Goal: Find contact information: Find contact information

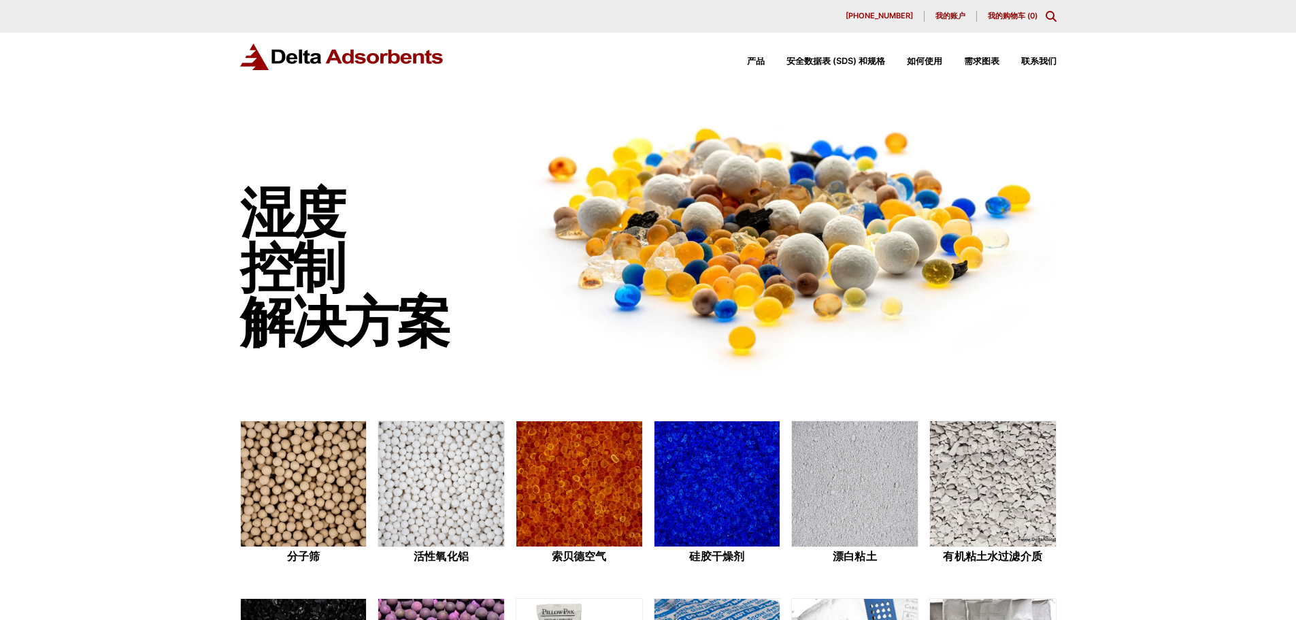
click at [1066, 84] on div "产品 安全数据表 (SDS) 和规格 如何使用 需求图表 联系我们" at bounding box center [648, 68] width 1296 height 70
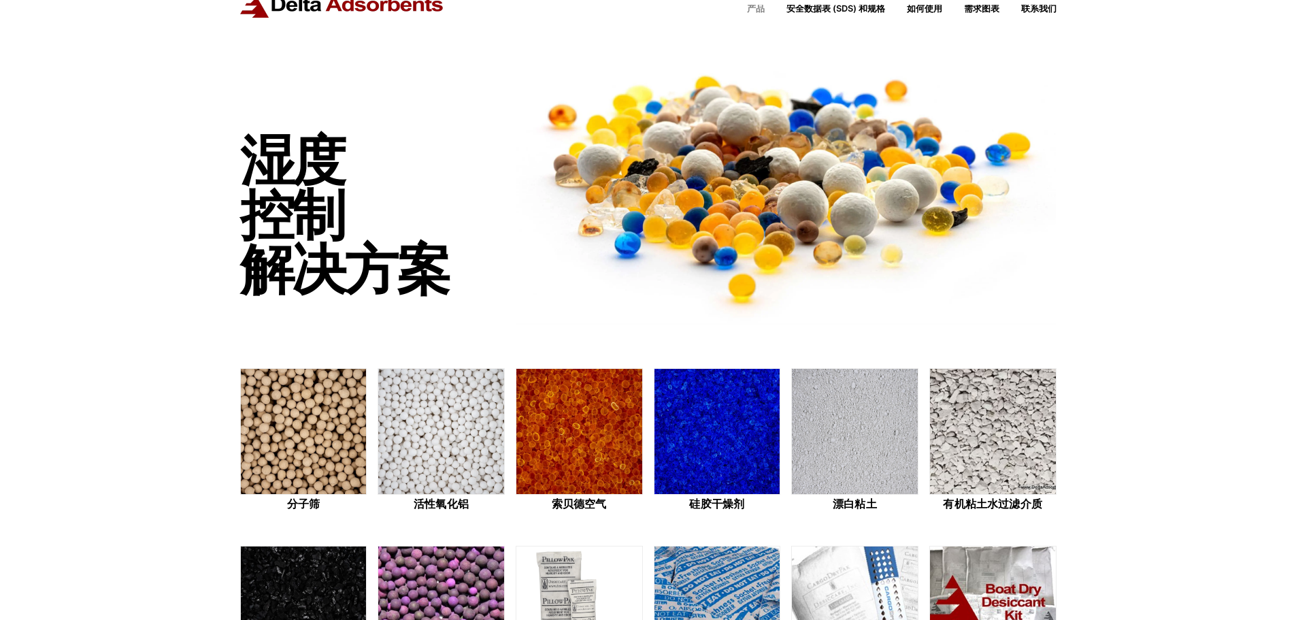
scroll to position [204, 0]
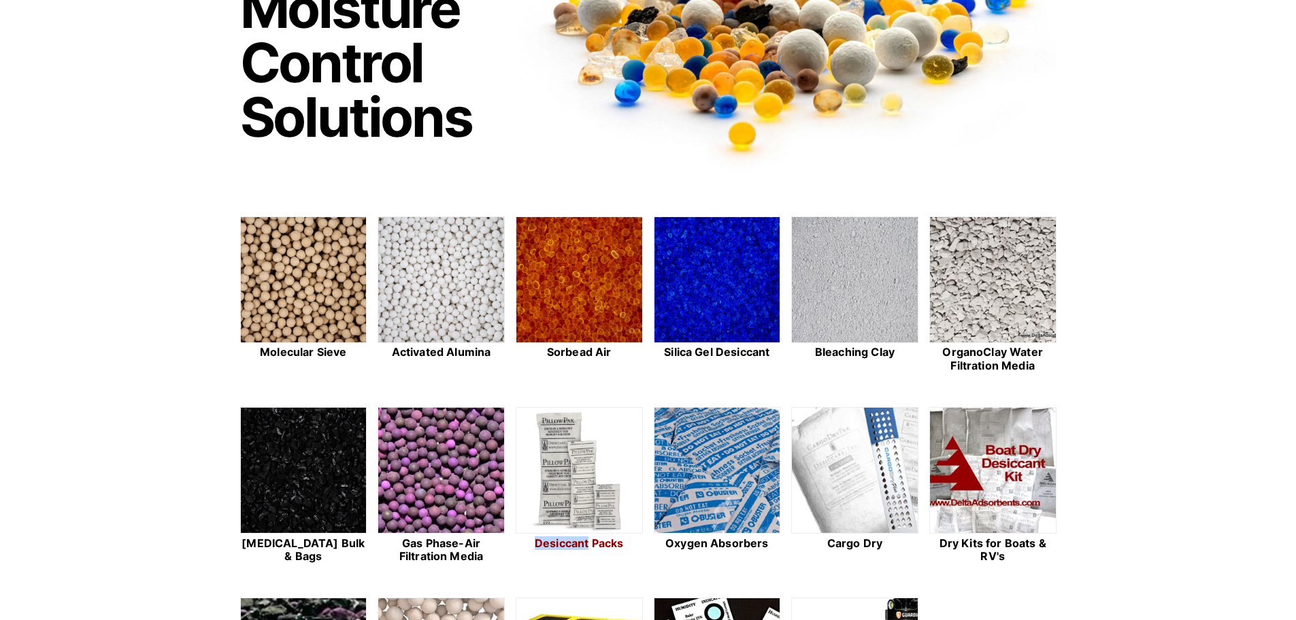
drag, startPoint x: 513, startPoint y: 540, endPoint x: 587, endPoint y: 542, distance: 74.2
click at [587, 542] on div "Molecular Sieve Activated Alumina Sorbead Air Silica Gel Desiccant Bleaching Cl…" at bounding box center [648, 486] width 817 height 540
copy h2 "Desiccant"
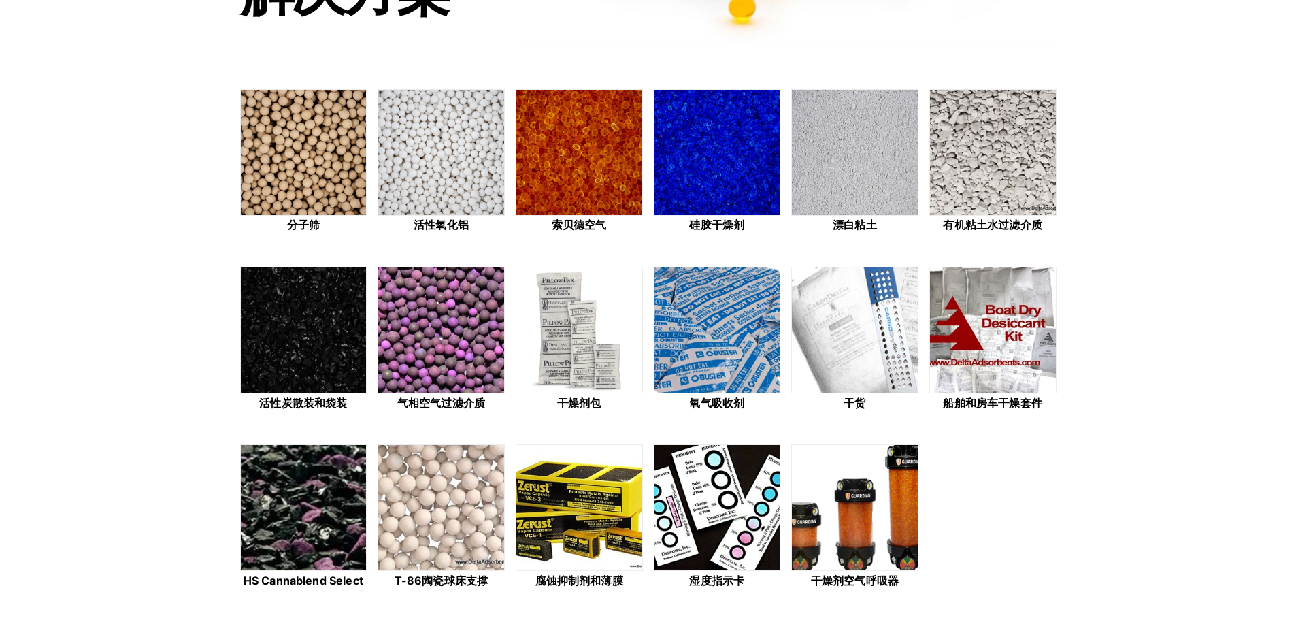
scroll to position [327, 0]
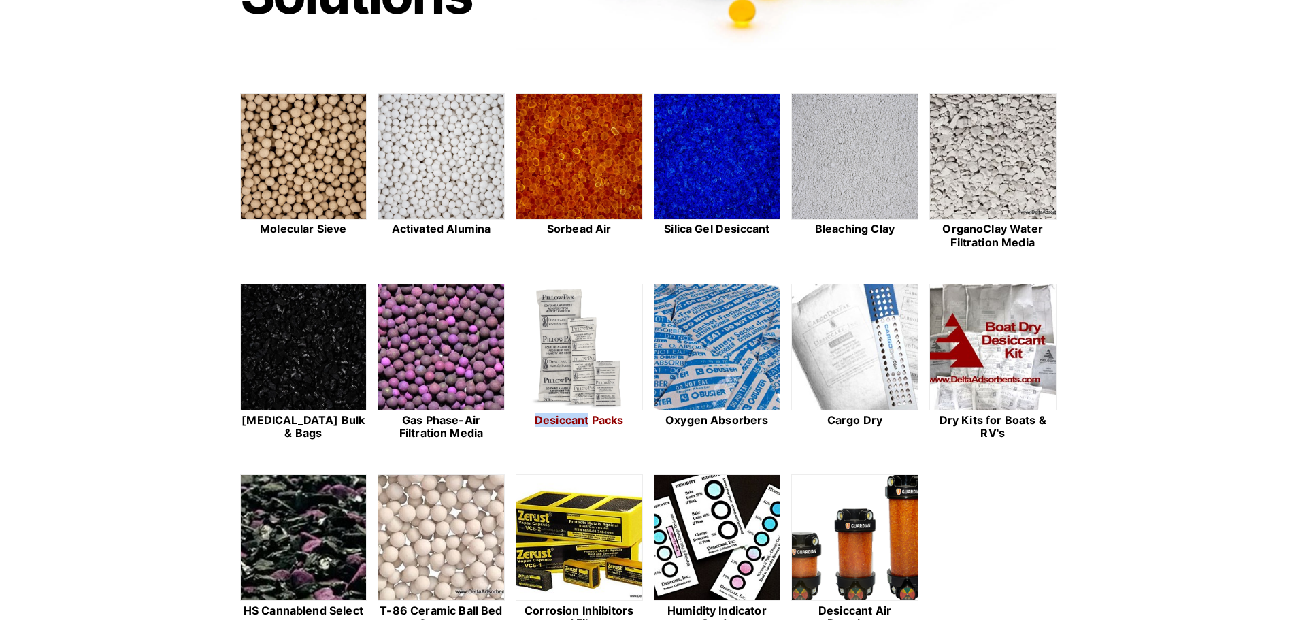
drag, startPoint x: 512, startPoint y: 423, endPoint x: 589, endPoint y: 418, distance: 77.7
click at [589, 418] on div "Molecular Sieve Activated Alumina Sorbead Air Silica Gel Desiccant Bleaching Cl…" at bounding box center [648, 363] width 817 height 540
copy h2 "Desiccant"
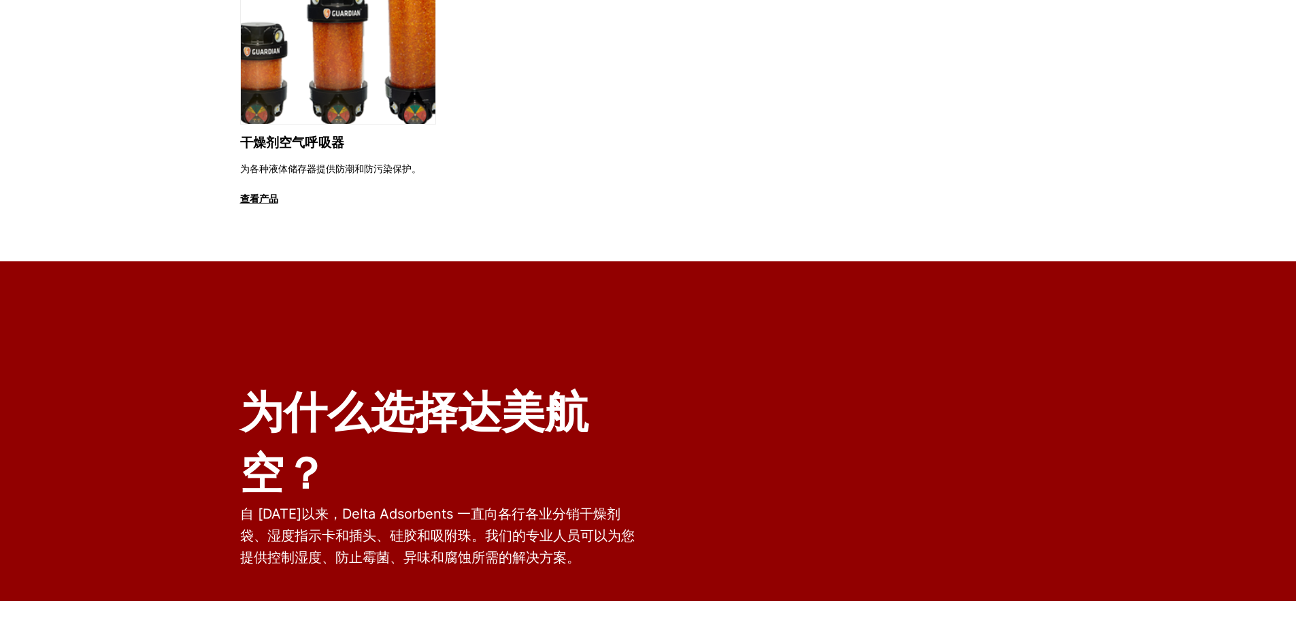
scroll to position [1565, 0]
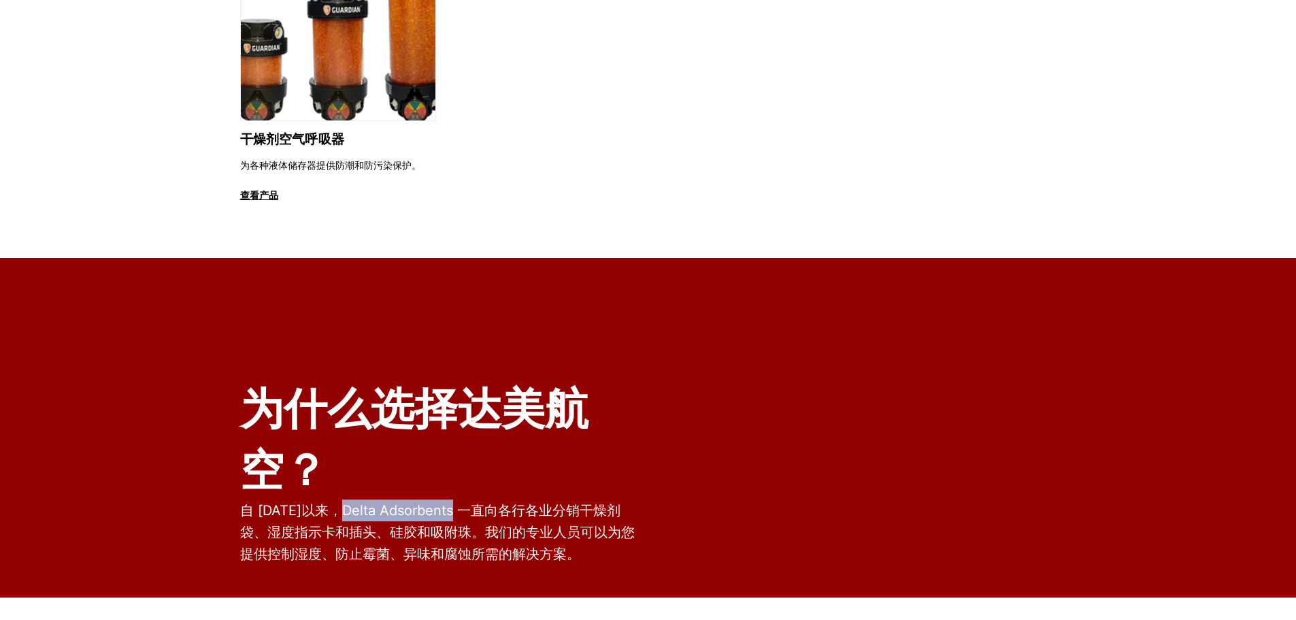
drag, startPoint x: 350, startPoint y: 512, endPoint x: 456, endPoint y: 509, distance: 105.5
click at [456, 509] on font "自 1969 年以来，Delta Adsorbents 一直向各行各业分销干燥剂袋、湿度指示卡和插头、硅胶和吸附珠。我们的专业人员可以为您提供控制湿度、防止霉…" at bounding box center [437, 532] width 395 height 60
copy font "Delta Adsorbents"
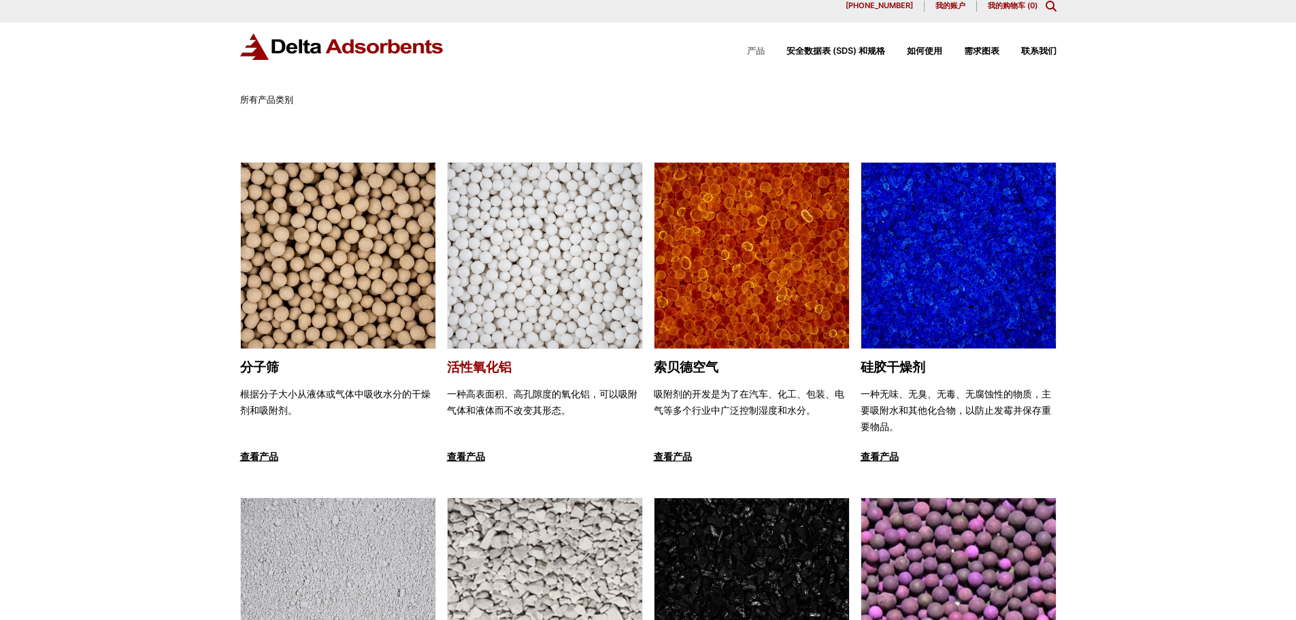
scroll to position [0, 0]
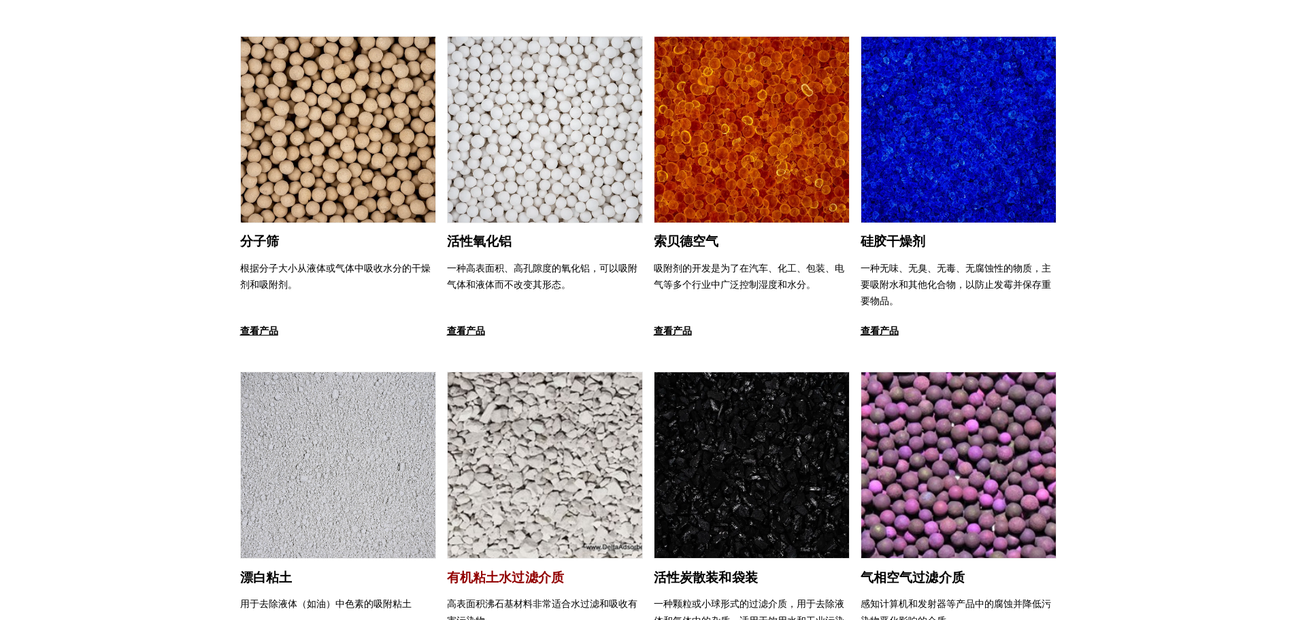
scroll to position [204, 0]
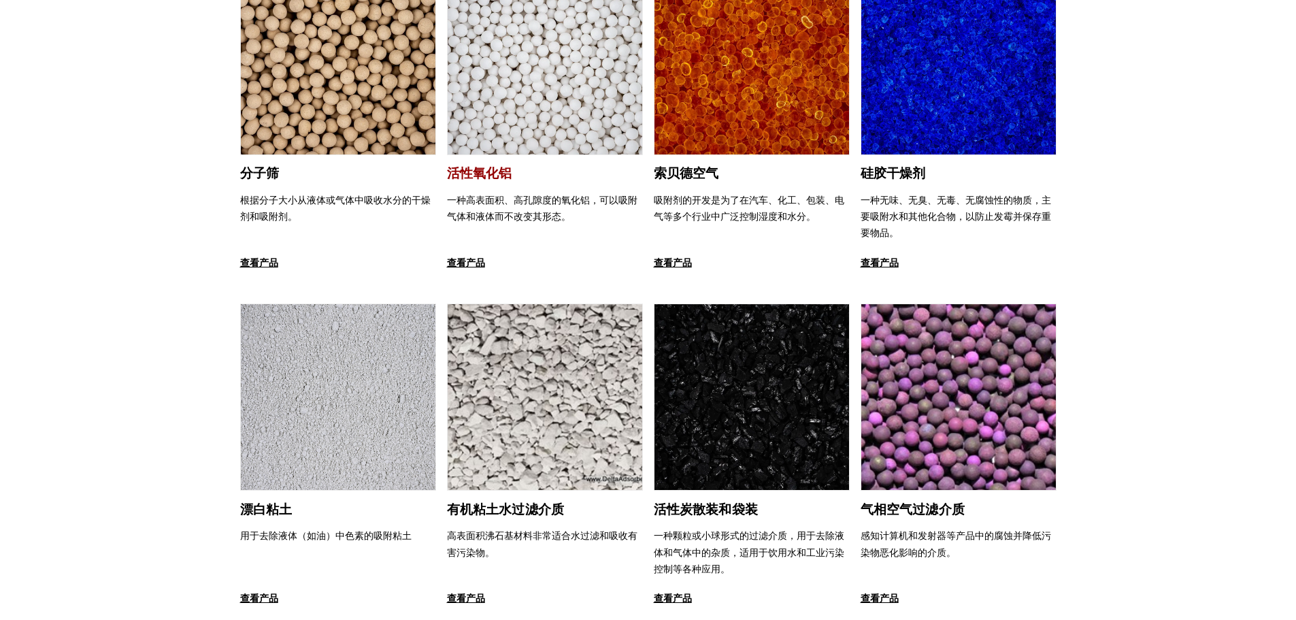
click at [554, 212] on font "一种高表面积、高孔隙度的氧化铝，可以吸附气体和液体而不改变其形态。" at bounding box center [542, 208] width 191 height 28
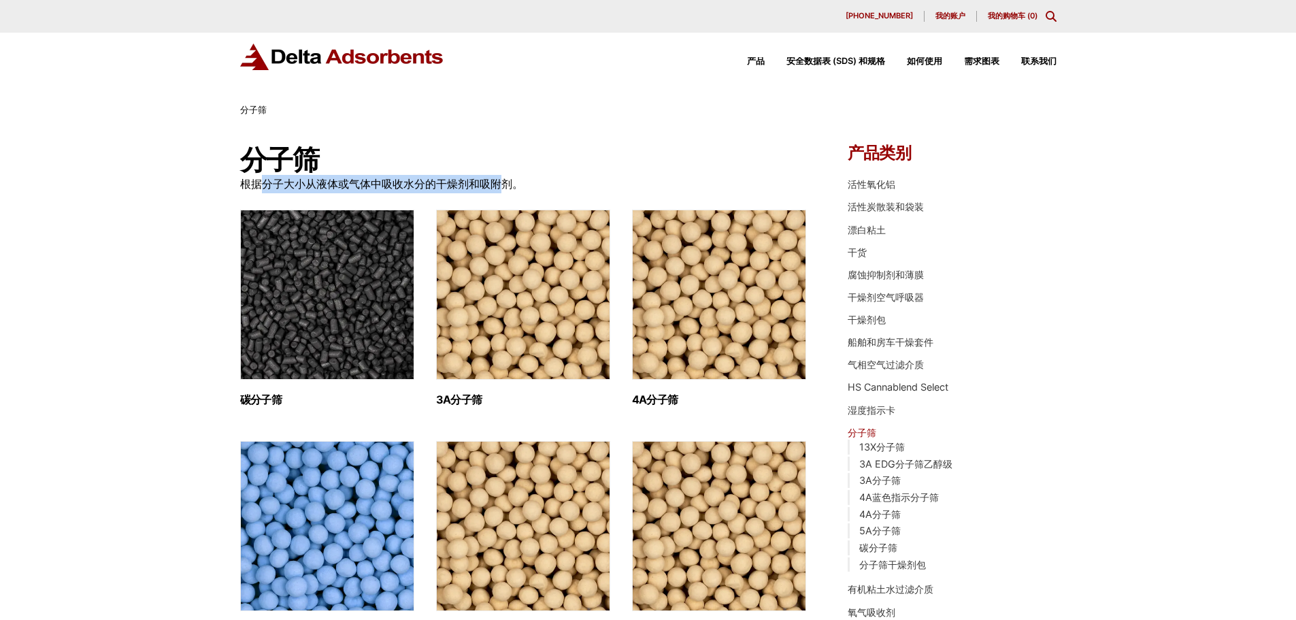
drag, startPoint x: 263, startPoint y: 188, endPoint x: 510, endPoint y: 180, distance: 247.1
click at [510, 180] on font "根据分子大小从液体或气体中吸收水分的干燥剂和吸附剂。" at bounding box center [381, 184] width 283 height 14
click at [494, 307] on img "访问产品类别 3A 分子筛" at bounding box center [523, 295] width 174 height 170
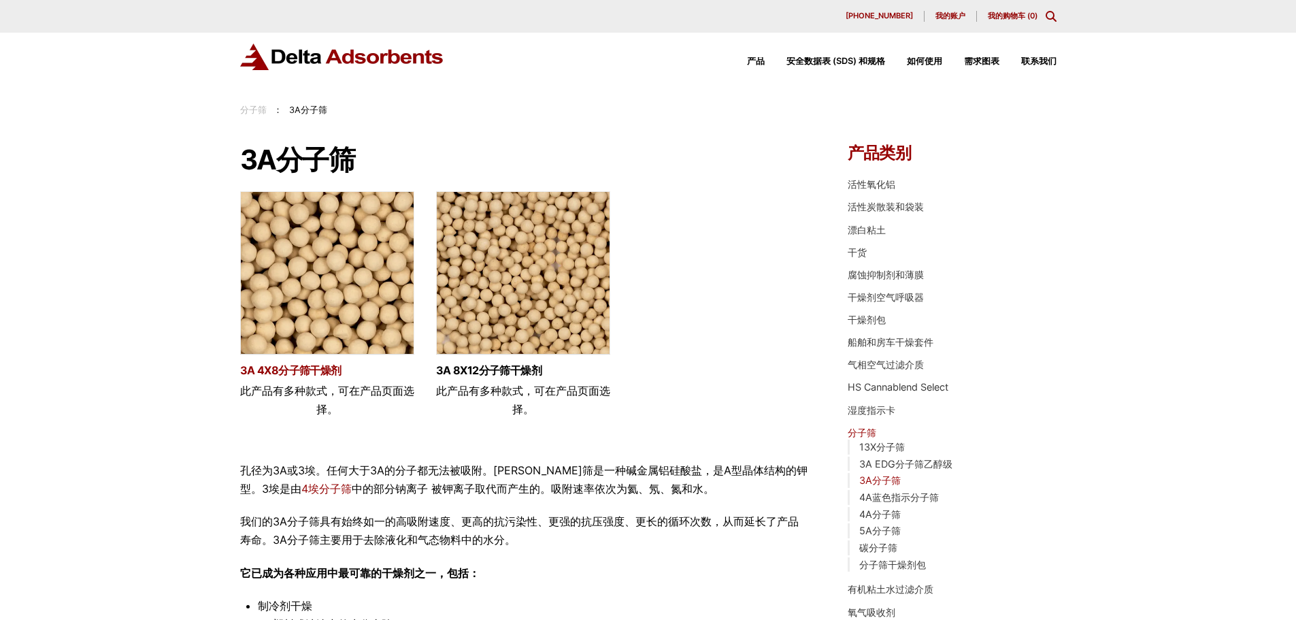
click at [335, 373] on font "3A 4X8分子筛干燥剂" at bounding box center [290, 370] width 101 height 14
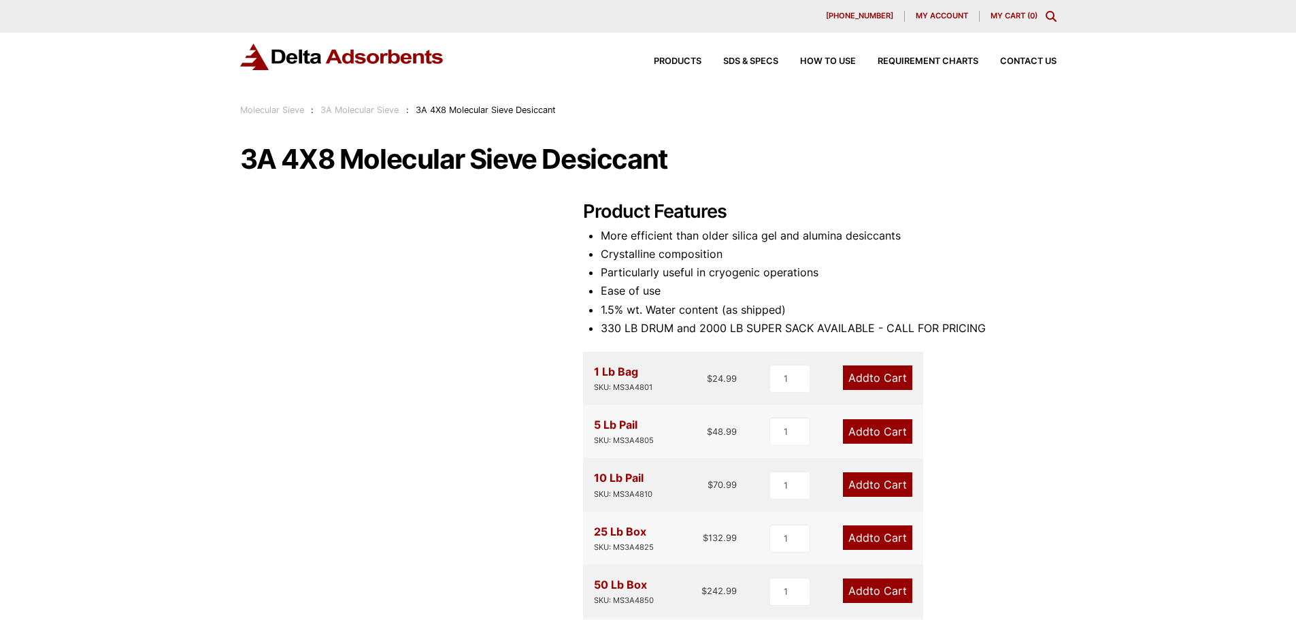
drag, startPoint x: 793, startPoint y: 209, endPoint x: 1114, endPoint y: 295, distance: 332.6
drag, startPoint x: 1114, startPoint y: 295, endPoint x: 1060, endPoint y: 195, distance: 114.2
click at [1060, 195] on div "Our website has detected that you are using an outdated browser that will preve…" at bounding box center [648, 614] width 1296 height 1228
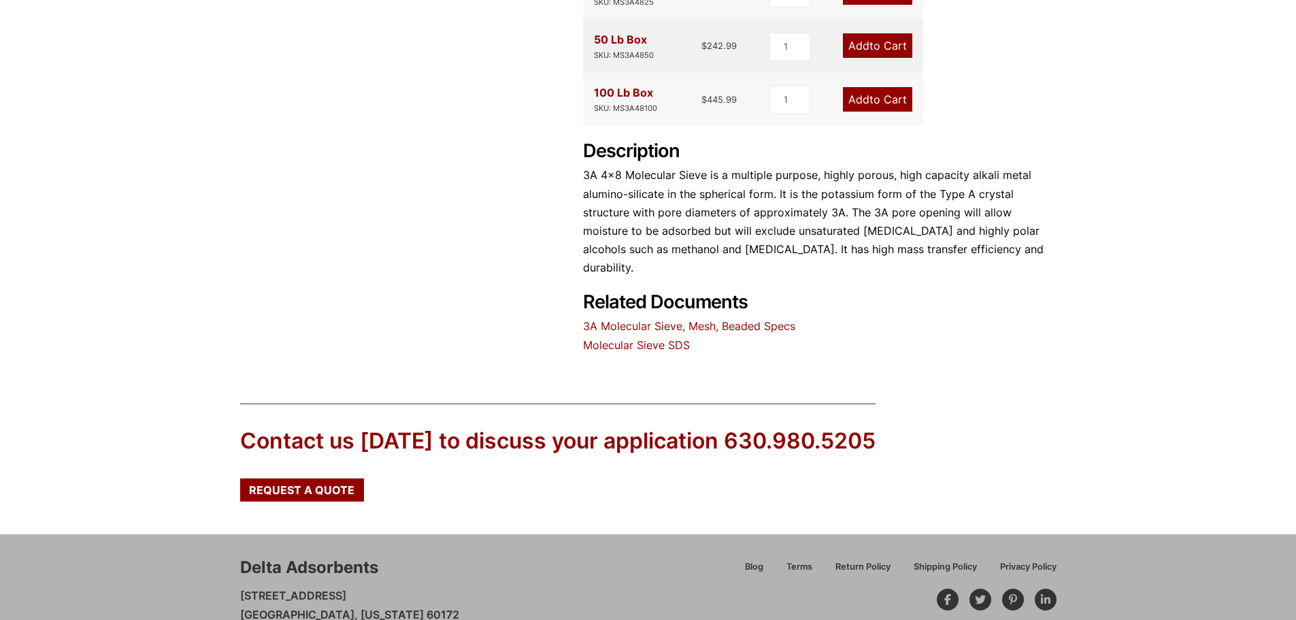
scroll to position [521, 0]
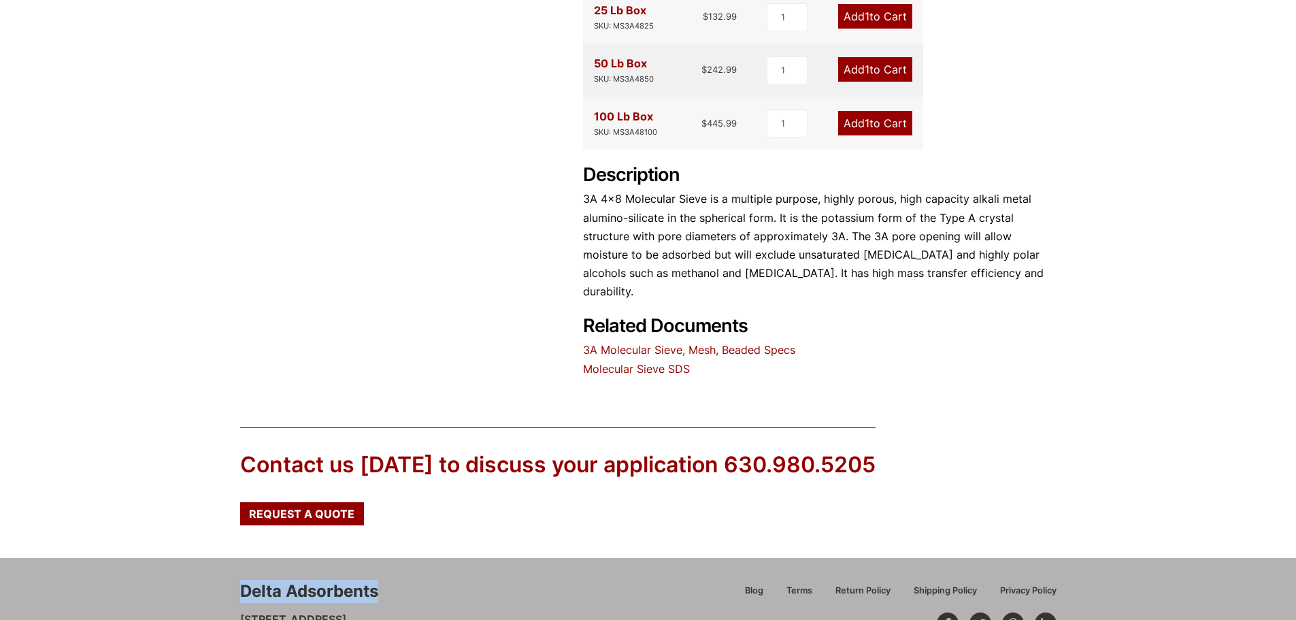
drag, startPoint x: 241, startPoint y: 570, endPoint x: 399, endPoint y: 565, distance: 158.6
click at [399, 580] on div "Delta Adsorbents 28 Congress Circle W. Roselle, Illinois 60172 630.980.5205 cus…" at bounding box center [458, 632] width 436 height 105
copy div "Delta Adsorbents"
click at [440, 533] on div "Contact us today to discuss your application 630.980.5205 Request a Quote" at bounding box center [648, 482] width 1296 height 152
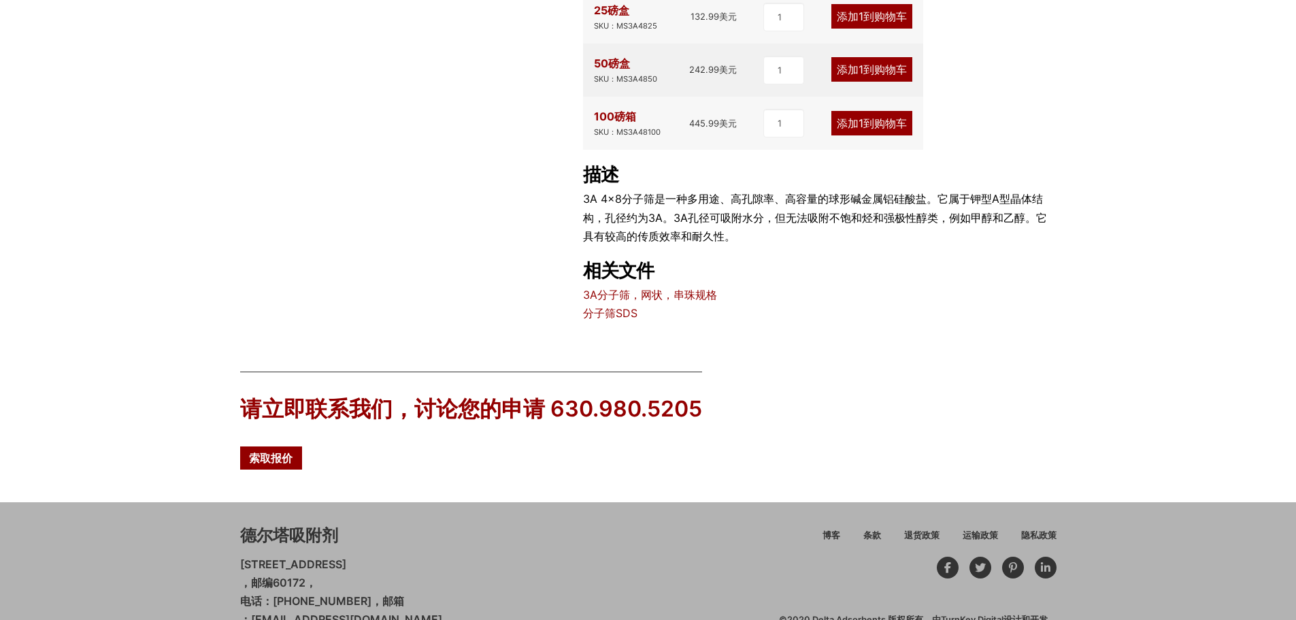
scroll to position [553, 0]
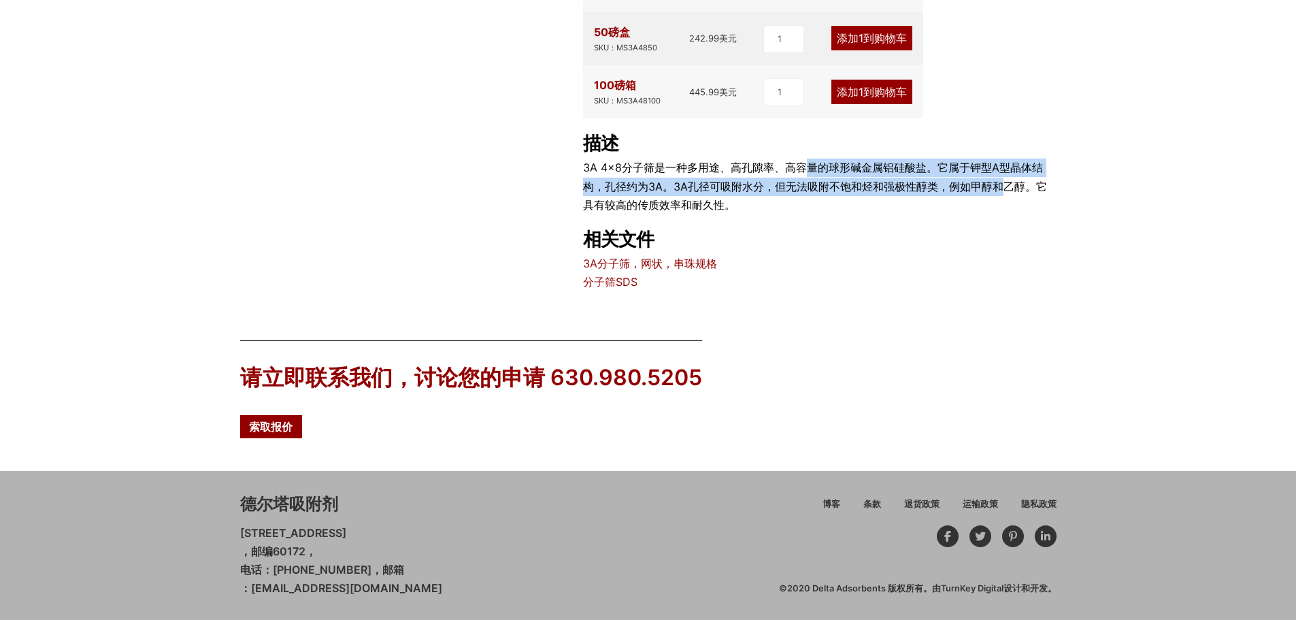
drag, startPoint x: 810, startPoint y: 167, endPoint x: 1000, endPoint y: 180, distance: 191.0
click at [1000, 180] on font "3A 4×8分子筛是一种多用途、高孔隙率、高容量的球形碱金属铝硅酸盐。它属于钾型A型晶体结构，孔径约为3A。3A孔径可吸附水分，但无法吸附不饱和烃和强极性醇类…" at bounding box center [815, 186] width 464 height 50
drag, startPoint x: 480, startPoint y: 589, endPoint x: 327, endPoint y: 555, distance: 157.4
click at [271, 569] on div "德尔塔吸附剂 伊利诺伊州罗塞尔西国会环路28号 ，邮编60172， 电话：630.980.5205，邮箱 ：customerservice@deltaadso…" at bounding box center [509, 545] width 539 height 105
copy p "630.980.5205，邮箱 ：customerservice@deltaadsorbents.com"
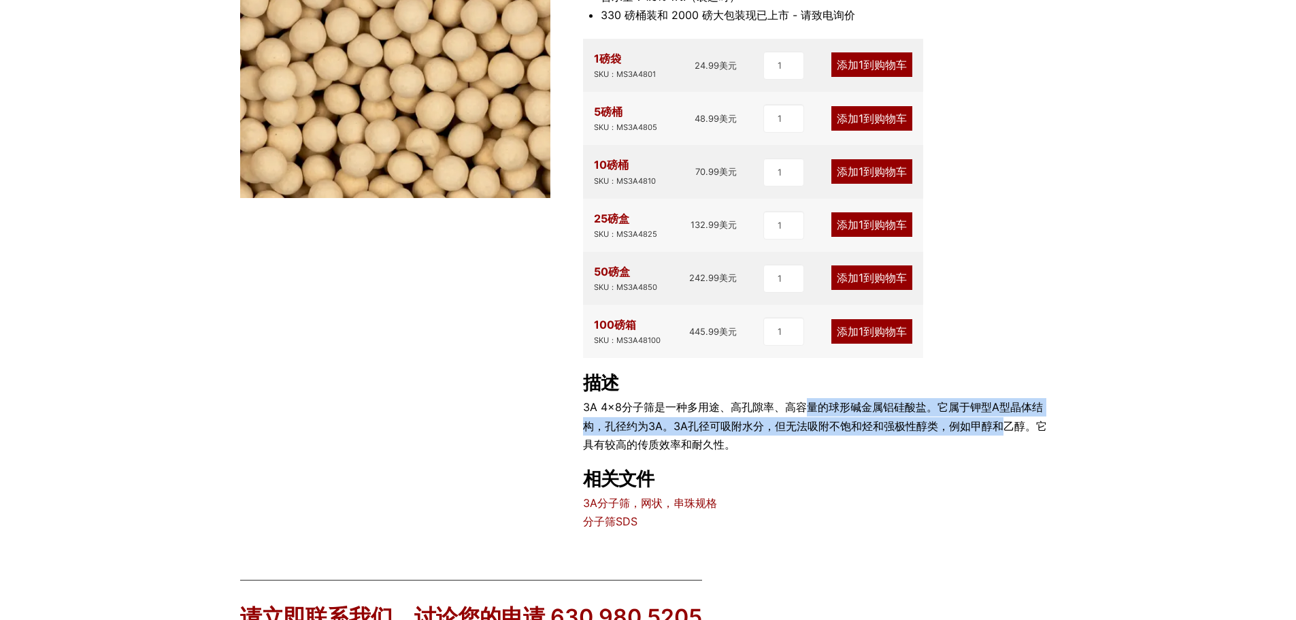
scroll to position [0, 0]
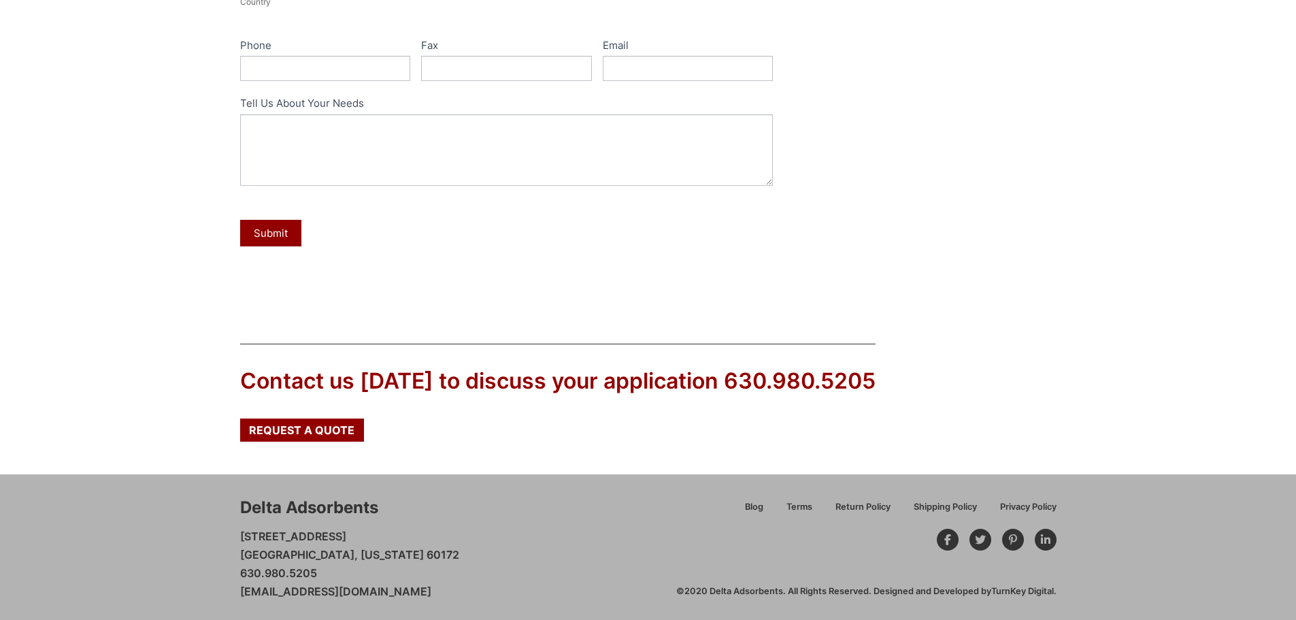
scroll to position [547, 0]
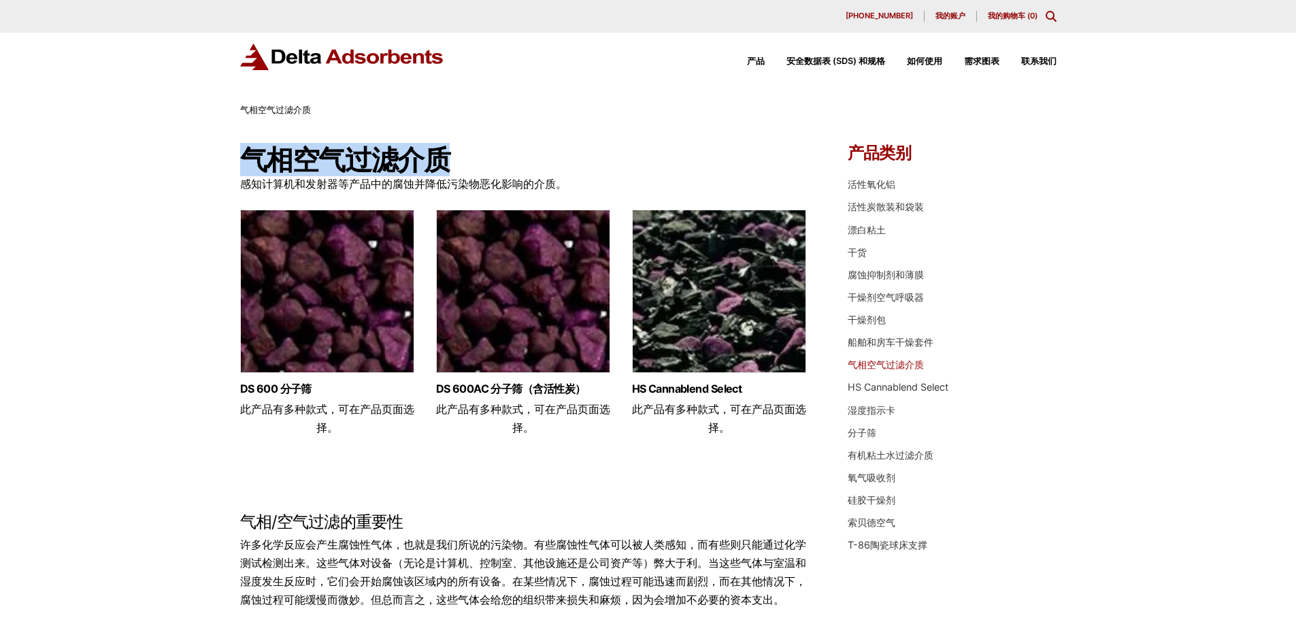
drag, startPoint x: 251, startPoint y: 156, endPoint x: 476, endPoint y: 157, distance: 224.6
click at [476, 157] on h1 "气相空气过滤介质" at bounding box center [524, 160] width 568 height 30
copy font "气相空气过滤介质"
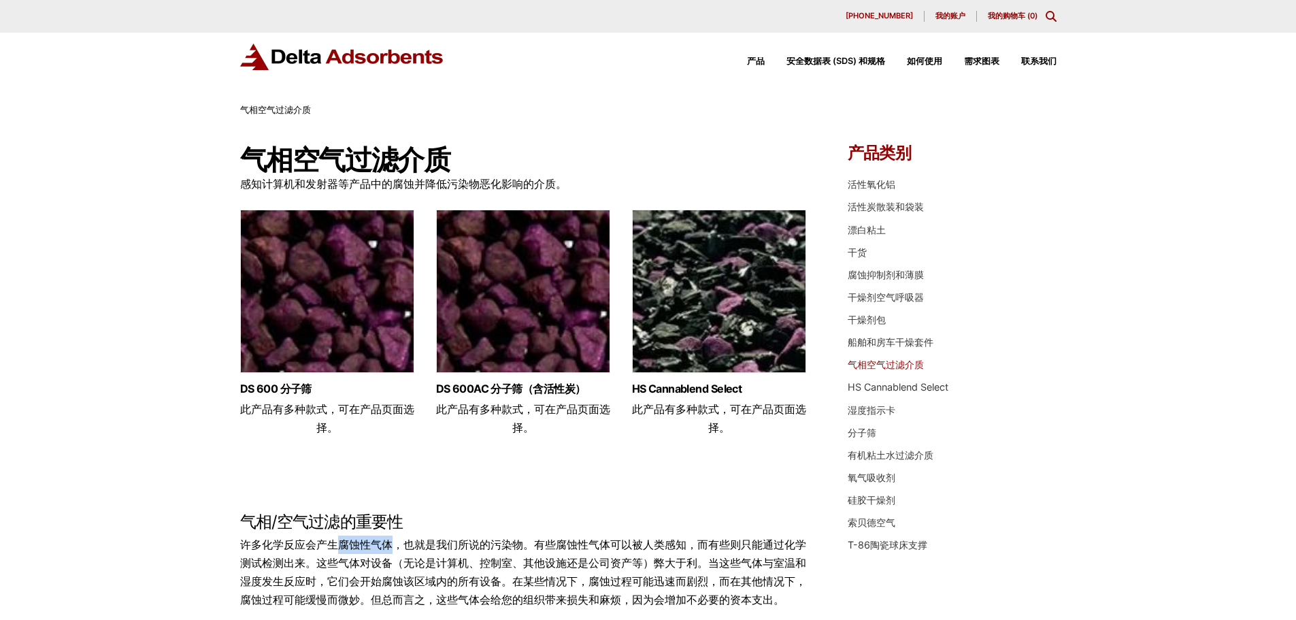
drag, startPoint x: 340, startPoint y: 546, endPoint x: 393, endPoint y: 544, distance: 53.8
click at [393, 544] on font "许多化学反应会产生腐蚀性气体，也就是我们所说的污染物。有些腐蚀性气体可以被人类感知，而有些则只能通过化学测试检测出来。这些气体对设备（无论是计算机、控制室、其…" at bounding box center [523, 572] width 566 height 69
copy font "腐蚀性气体"
click at [393, 544] on font "许多化学反应会产生腐蚀性气体，也就是我们所说的污染物。有些腐蚀性气体可以被人类感知，而有些则只能通过化学测试检测出来。这些气体对设备（无论是计算机、控制室、其…" at bounding box center [523, 572] width 566 height 69
click at [362, 407] on font "此产品有多种款式，可在产品页面选择。" at bounding box center [327, 418] width 174 height 32
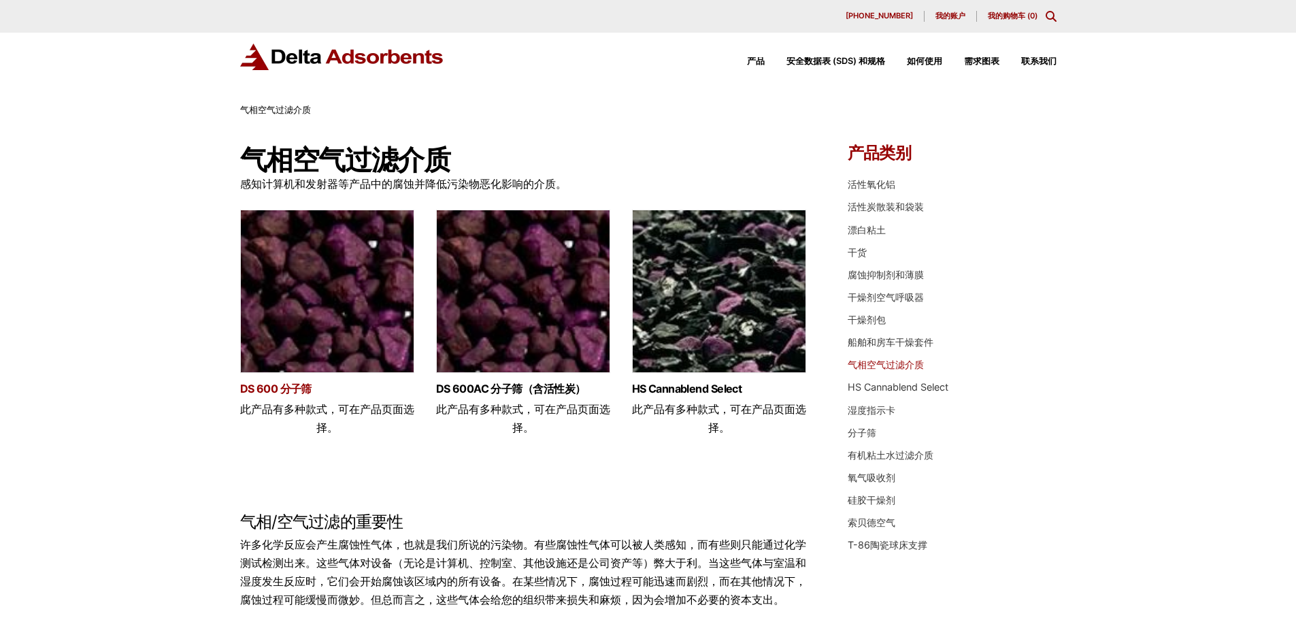
click at [285, 387] on font "DS 600 分子筛" at bounding box center [275, 389] width 71 height 14
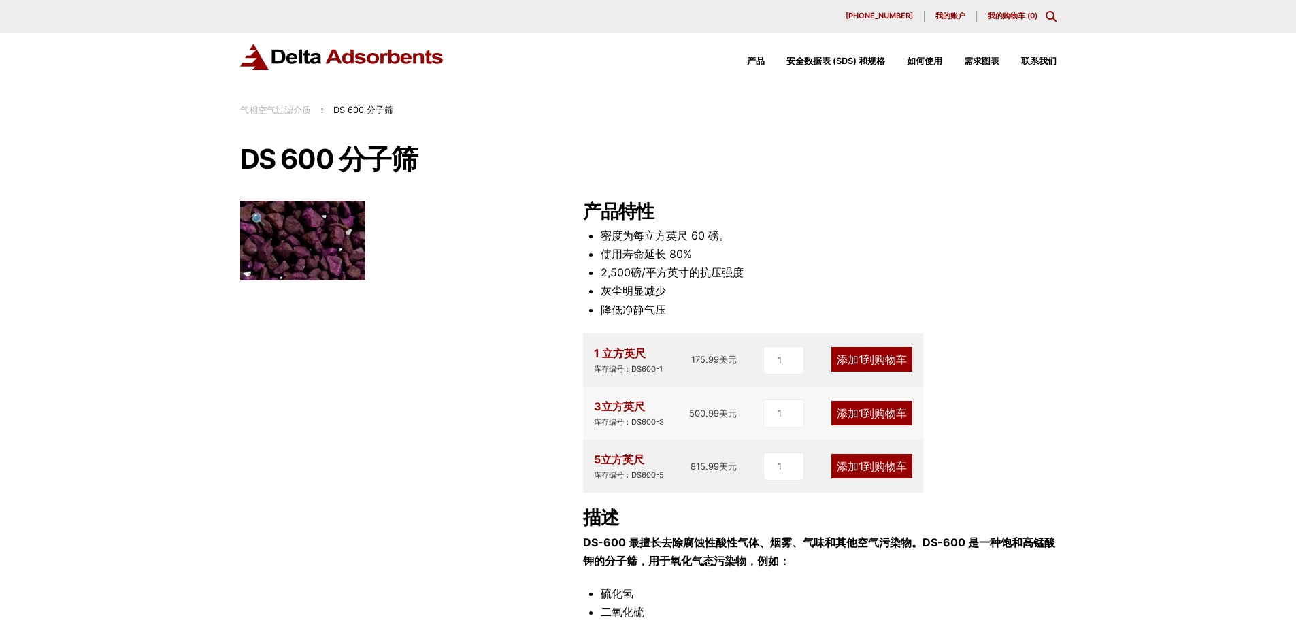
scroll to position [136, 0]
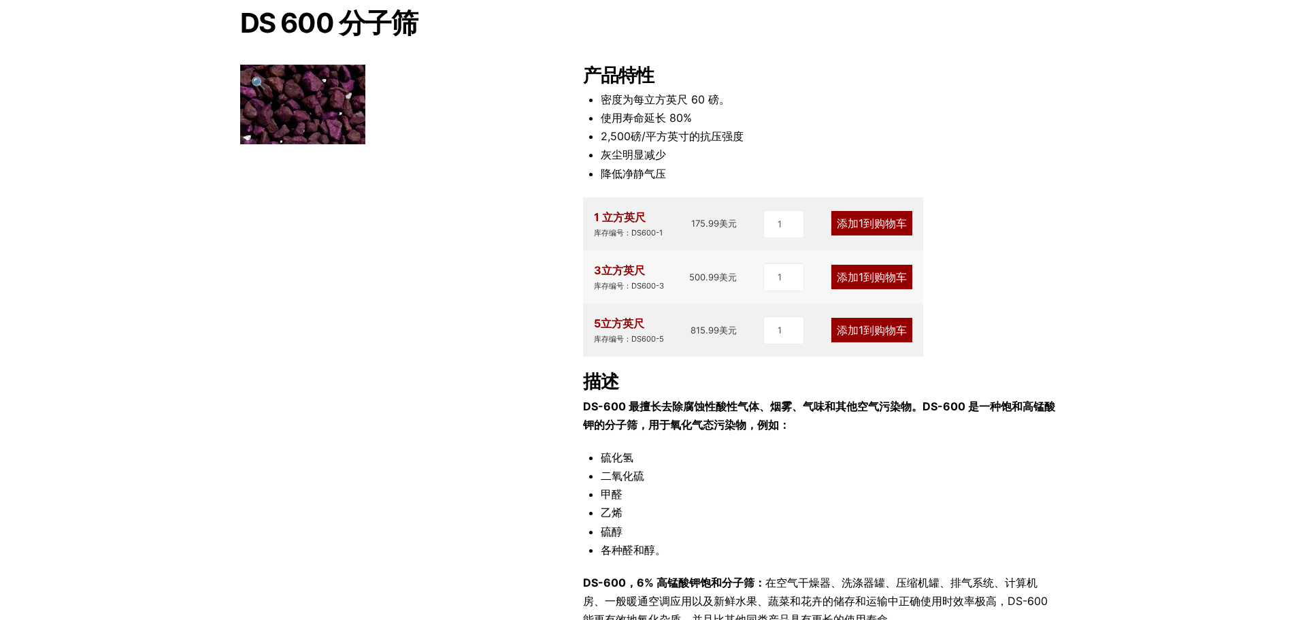
click at [510, 389] on div "DS 600 分子筛 🔍 产品特性 密度为每立方英尺 60 磅。 使用寿命延长 80% 2,500磅/平方英寸的抗压强度 灰尘明显减少 降低净静气压 1 立方…" at bounding box center [648, 348] width 817 height 679
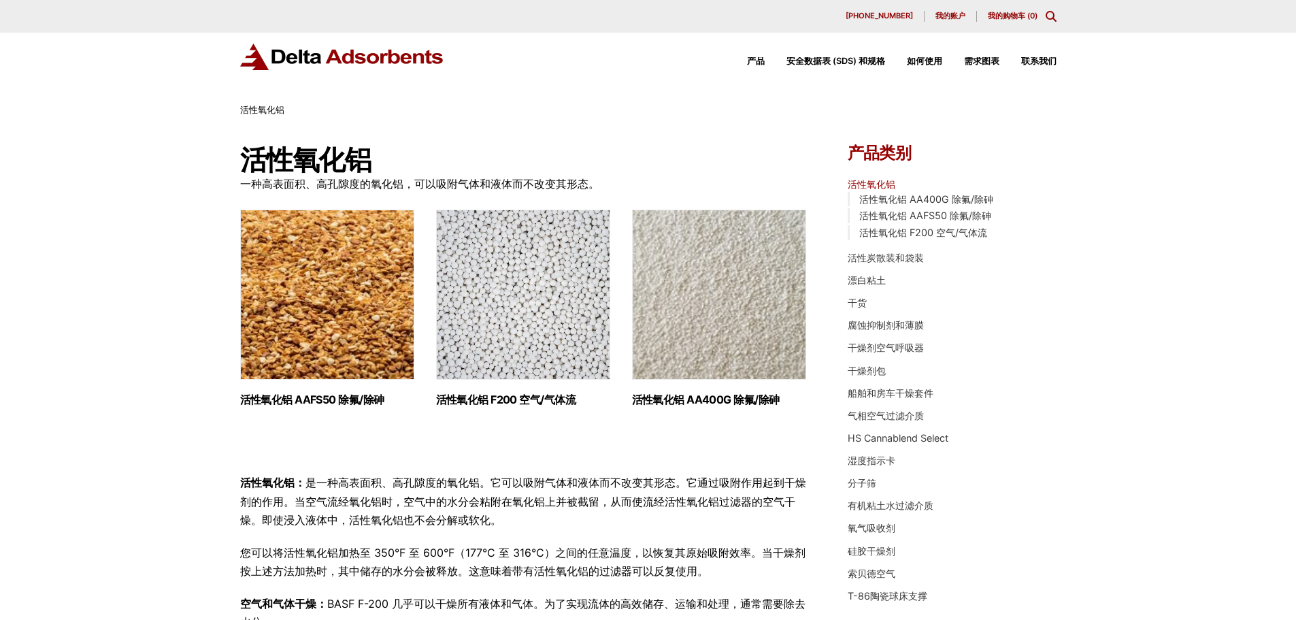
click at [725, 487] on font "是一种高表面积、高孔隙度的氧化铝。它可以吸附气体和液体而不改变其形态。它通过吸附作用起到干燥剂的作用。当空气流经氧化铝时，空气中的水分会粘附在氧化铝上并被截留…" at bounding box center [523, 501] width 566 height 50
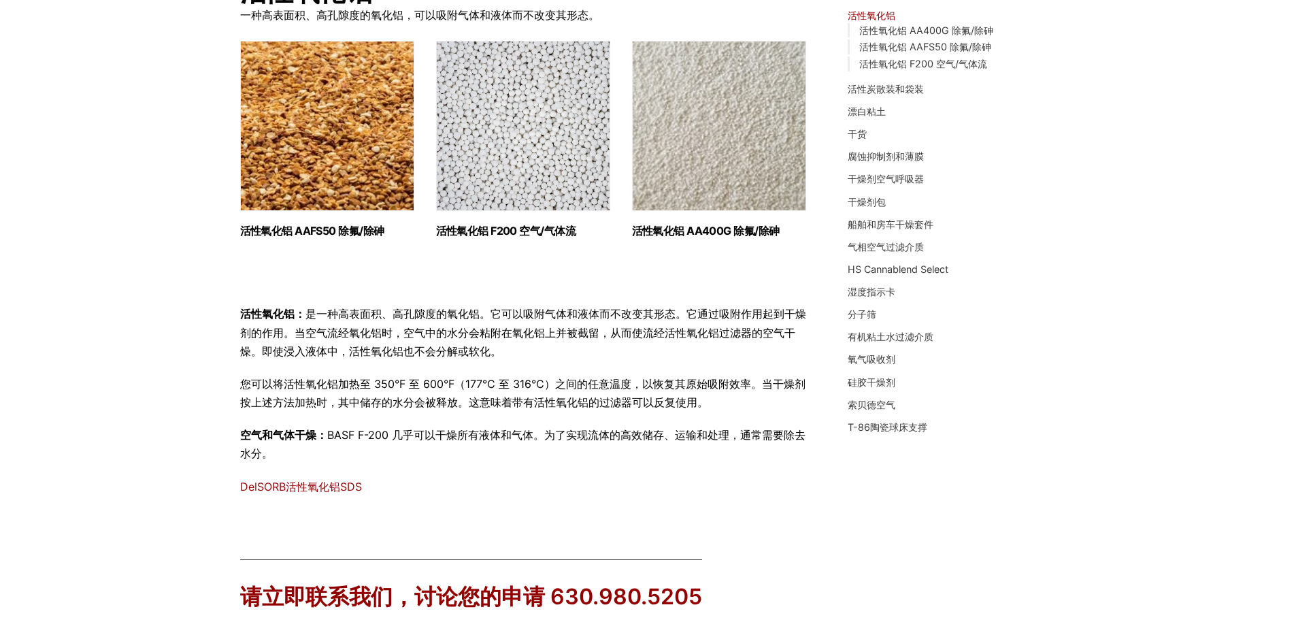
scroll to position [387, 0]
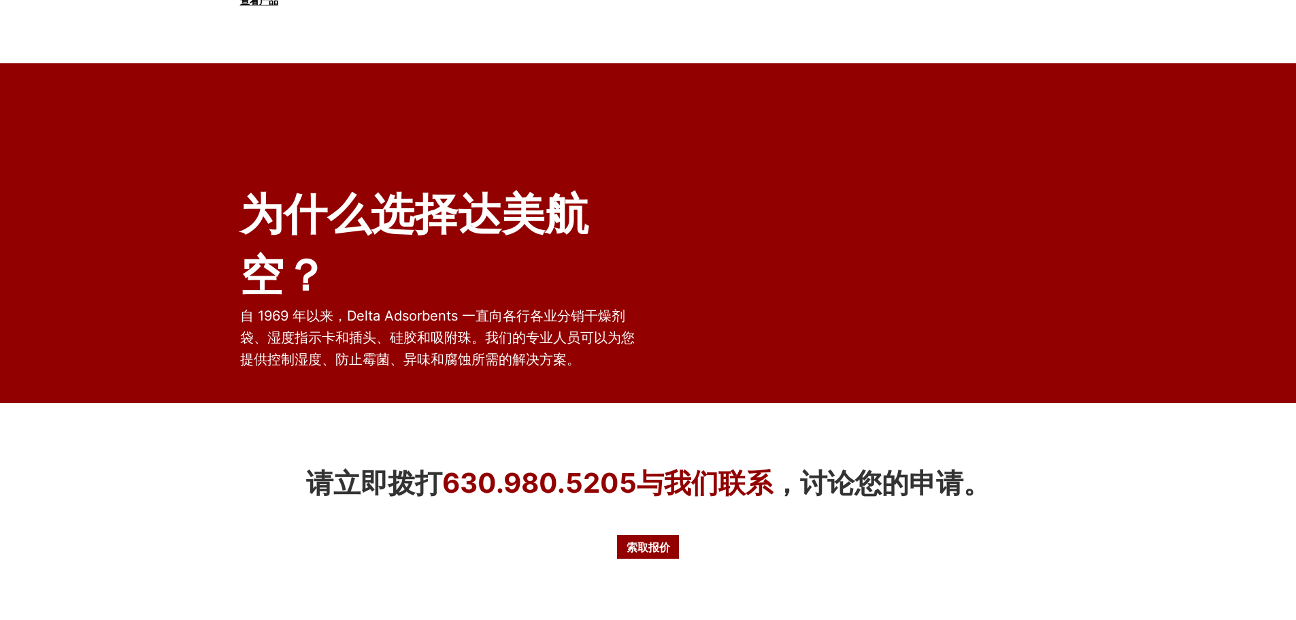
scroll to position [2060, 0]
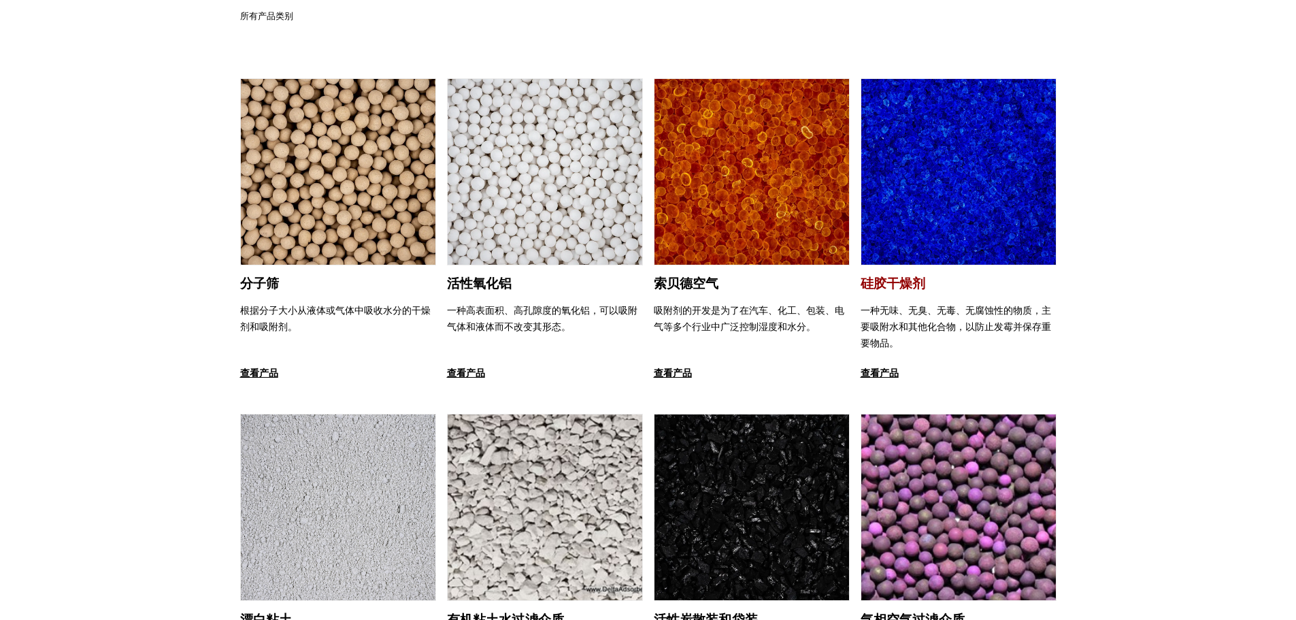
scroll to position [0, 0]
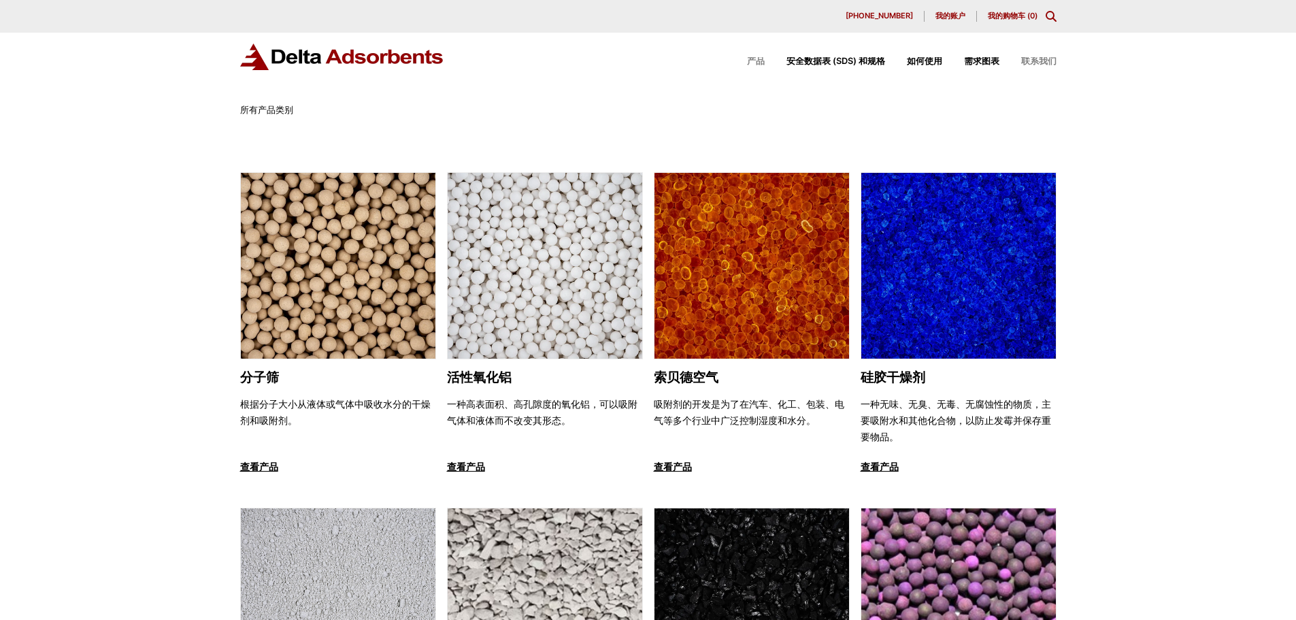
click at [1033, 64] on font "联系我们" at bounding box center [1038, 61] width 35 height 10
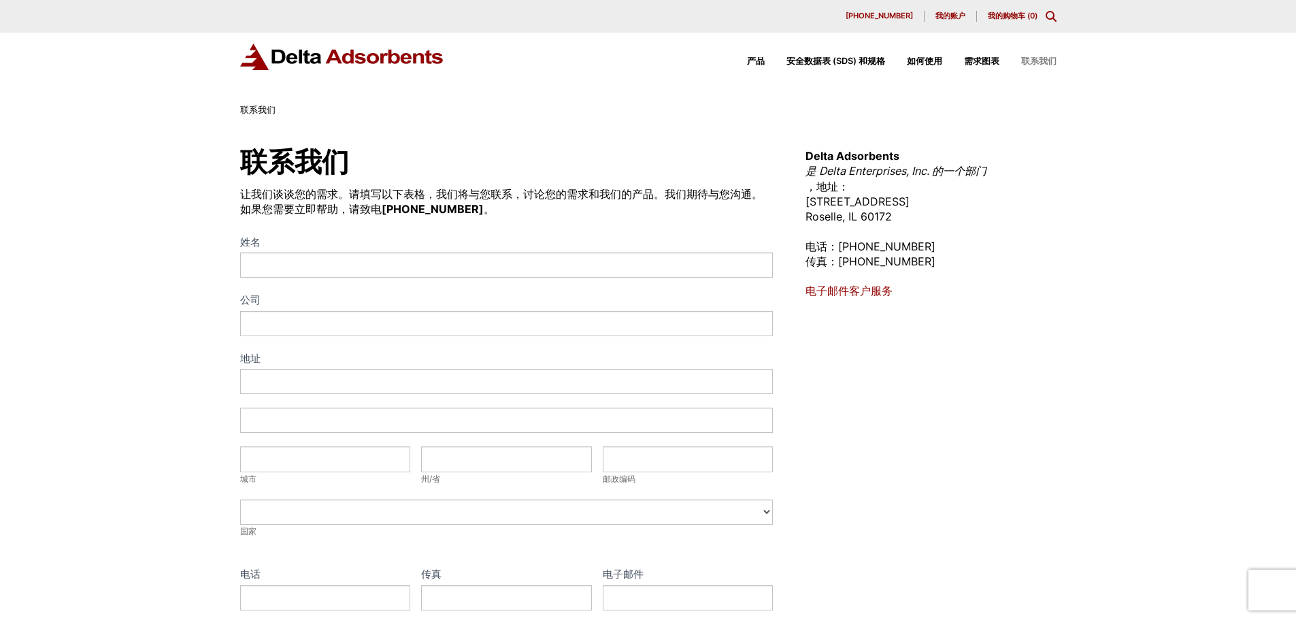
click at [853, 154] on font "Delta Adsorbents" at bounding box center [853, 156] width 94 height 14
copy font "Adsorbents"
